Goal: Task Accomplishment & Management: Manage account settings

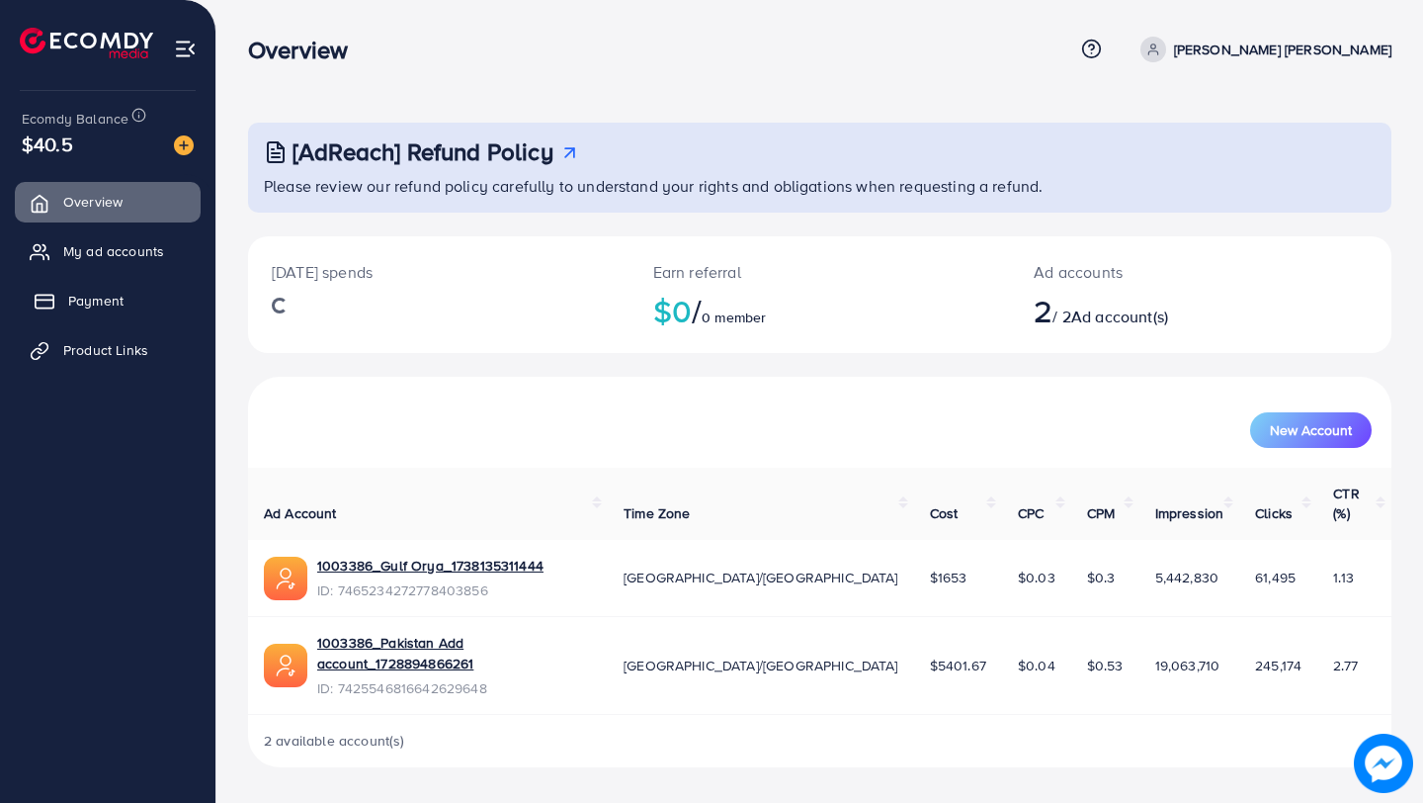
click at [138, 301] on link "Payment" at bounding box center [108, 301] width 186 height 40
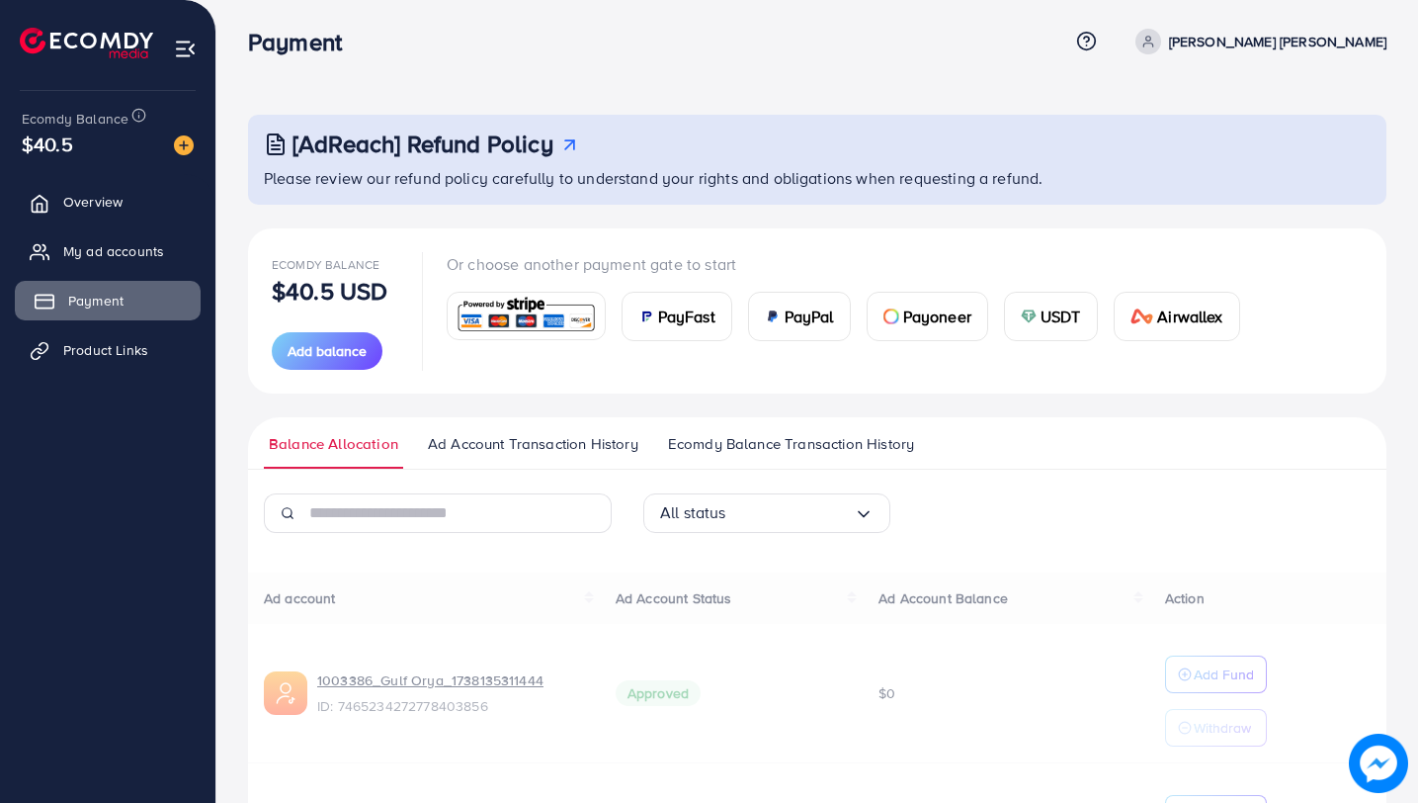
scroll to position [191, 0]
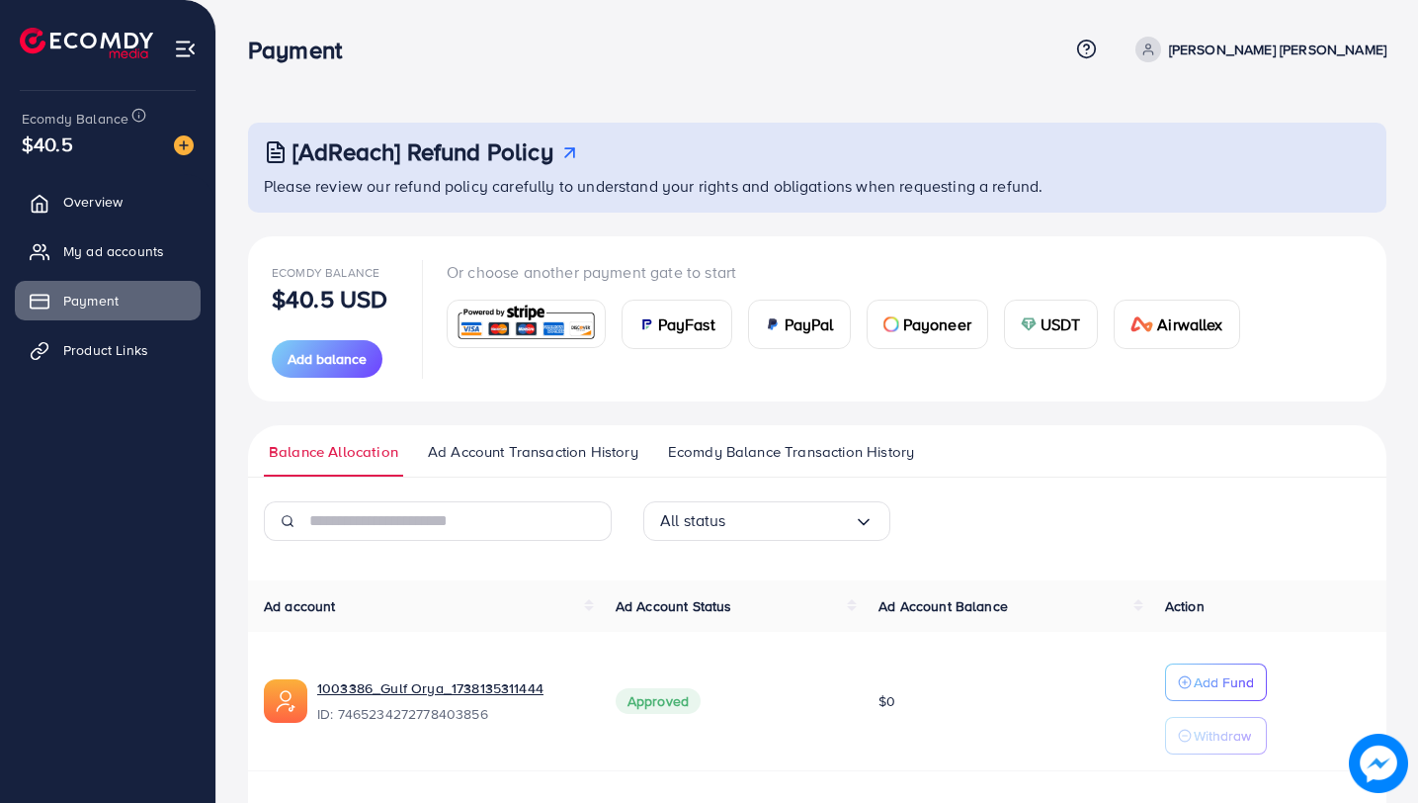
scroll to position [191, 0]
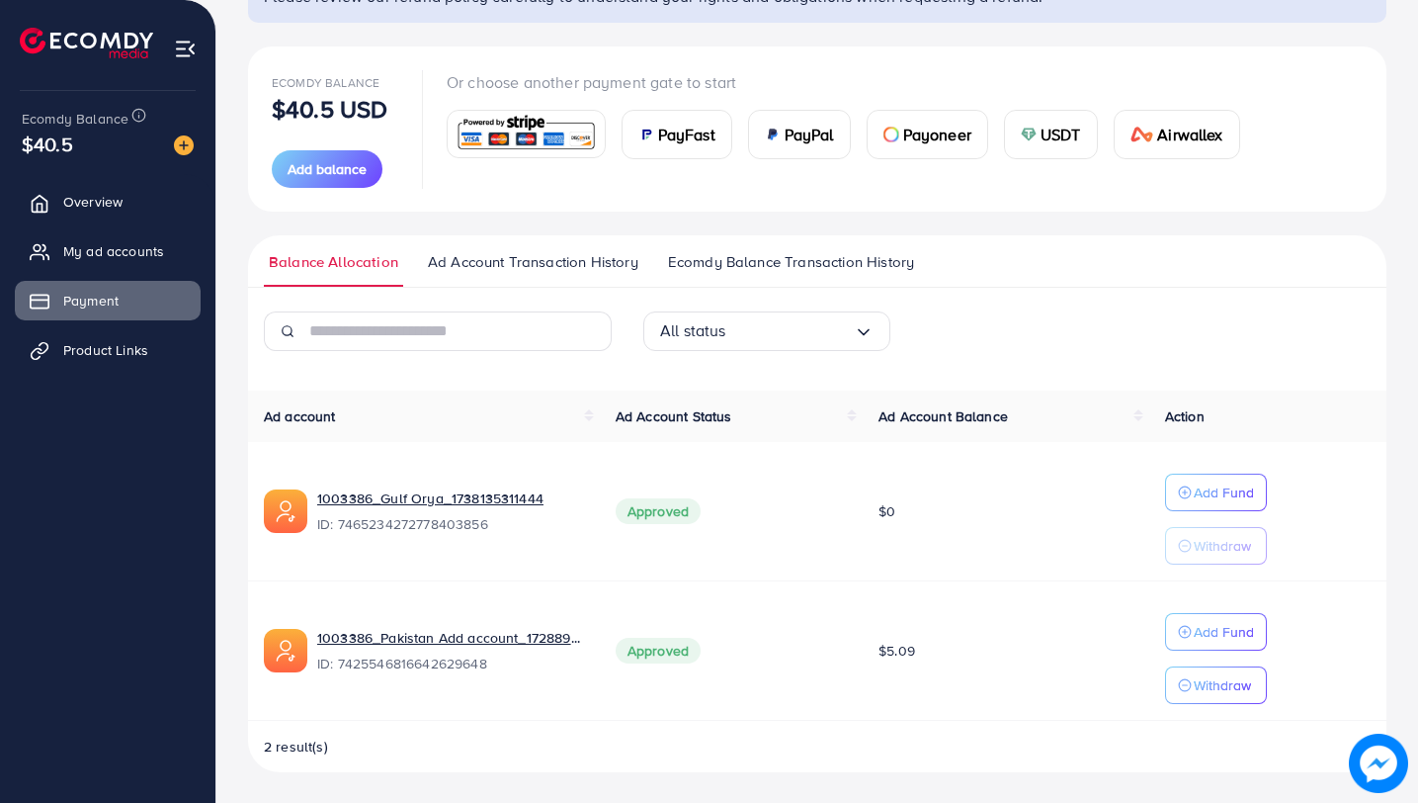
scroll to position [191, 0]
